Goal: Task Accomplishment & Management: Manage account settings

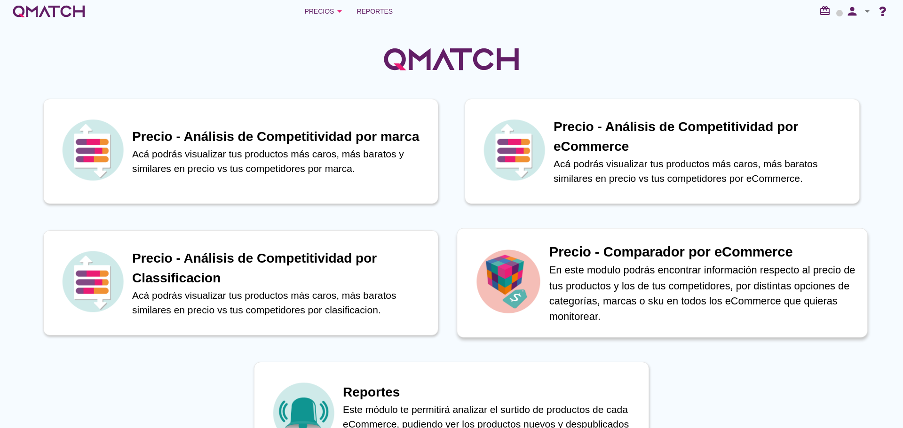
click at [727, 260] on h1 "Precio - Comparador por eCommerce" at bounding box center [703, 252] width 308 height 21
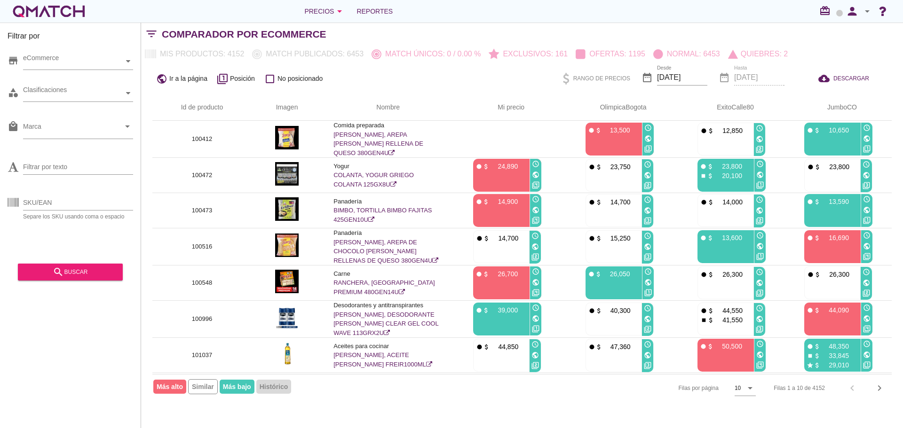
click at [864, 10] on icon "arrow_drop_down" at bounding box center [866, 11] width 11 height 11
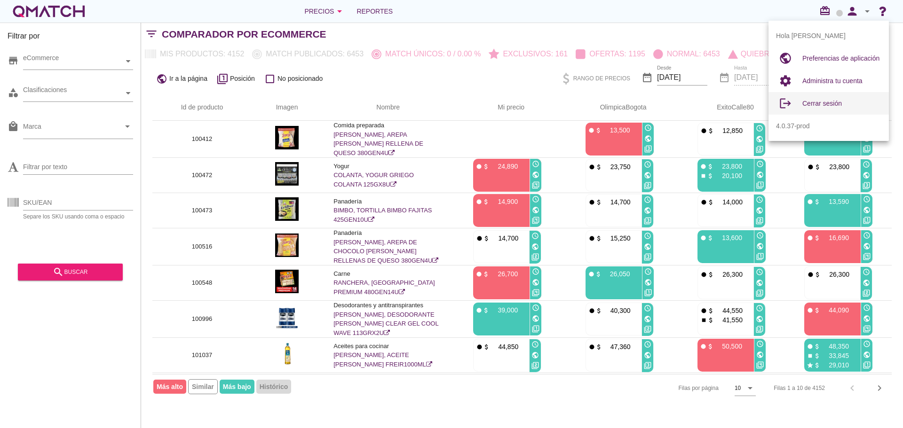
click at [826, 103] on span "Cerrar sesión" at bounding box center [821, 104] width 39 height 8
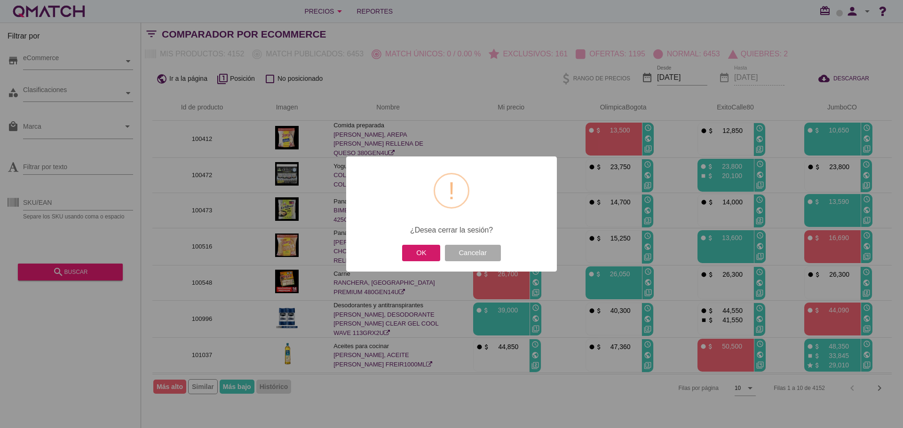
click at [426, 257] on button "OK" at bounding box center [421, 253] width 38 height 16
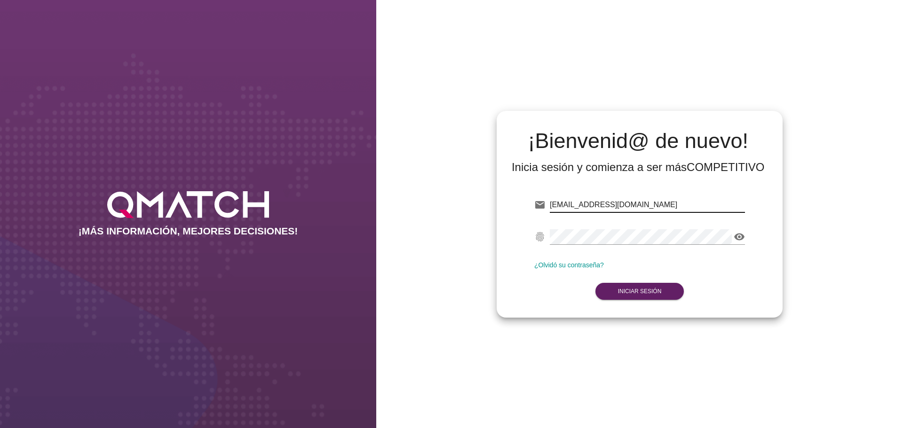
click at [632, 205] on input "test@test.walmart.com" at bounding box center [647, 204] width 195 height 15
paste input "edlopez@makro.com.co"
type input "edlopez@makro.com.co"
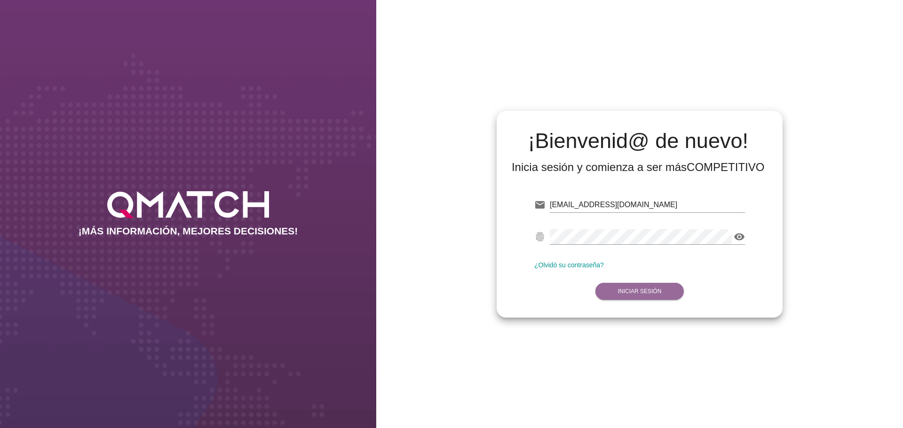
click at [654, 290] on strong "Iniciar Sesión" at bounding box center [640, 291] width 44 height 7
